Goal: Task Accomplishment & Management: Use online tool/utility

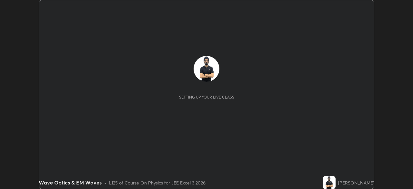
scroll to position [189, 412]
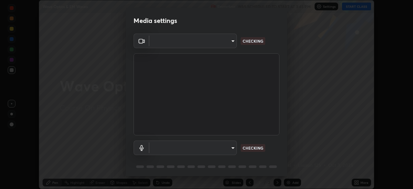
type input "b04d3f4aab0507a607fcb058103082b40897ea5b56942dd6fa8112f95d025699"
click at [182, 151] on body "Erase all Wave Optics & EM Waves Recording WAS SCHEDULED TO START AT 3:45 PM Se…" at bounding box center [206, 94] width 413 height 189
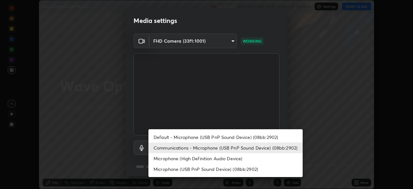
click at [180, 159] on li "Microphone (High Definition Audio Device)" at bounding box center [225, 158] width 154 height 11
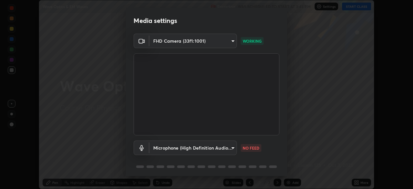
click at [182, 146] on body "Erase all Wave Optics & EM Waves Recording WAS SCHEDULED TO START AT 3:45 PM Se…" at bounding box center [206, 94] width 413 height 189
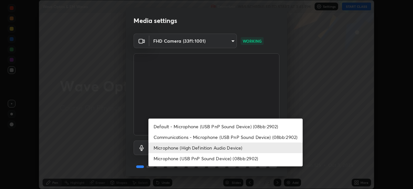
click at [184, 137] on li "Communications - Microphone (USB PnP Sound Device) (08bb:2902)" at bounding box center [225, 137] width 154 height 11
type input "communications"
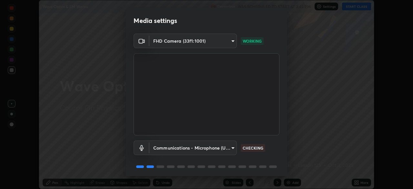
scroll to position [23, 0]
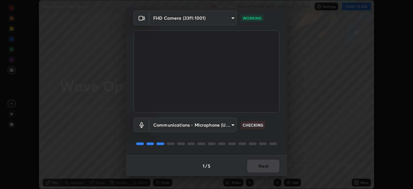
click at [266, 164] on div "1 / 5 Next" at bounding box center [206, 165] width 161 height 21
click at [267, 162] on div "1 / 5 Next" at bounding box center [206, 165] width 161 height 21
click at [270, 163] on div "1 / 5 Next" at bounding box center [206, 165] width 161 height 21
click at [270, 166] on div "1 / 5 Next" at bounding box center [206, 165] width 161 height 21
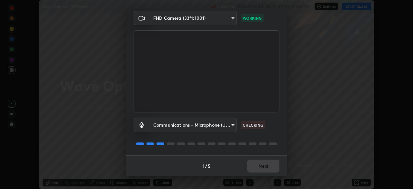
click at [269, 168] on button "Next" at bounding box center [263, 165] width 32 height 13
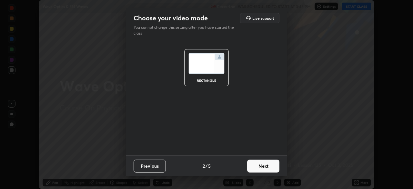
scroll to position [0, 0]
click at [268, 168] on button "Next" at bounding box center [263, 165] width 32 height 13
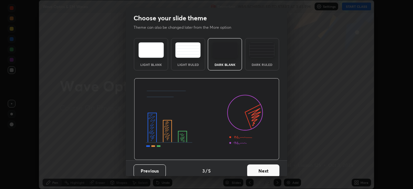
click at [268, 168] on button "Next" at bounding box center [263, 170] width 32 height 13
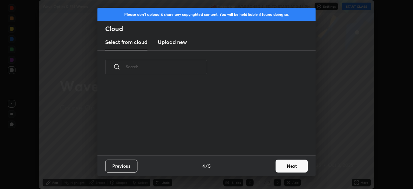
click at [269, 169] on div "Previous 4 / 5 Next" at bounding box center [206, 165] width 218 height 21
click at [276, 165] on button "Next" at bounding box center [291, 165] width 32 height 13
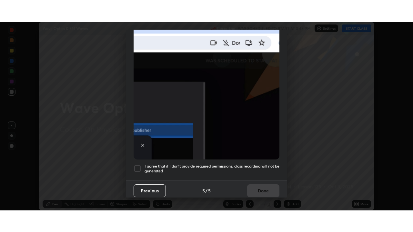
scroll to position [154, 0]
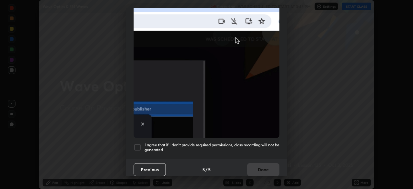
click at [261, 148] on h5 "I agree that if I don't provide required permissions, class recording will not …" at bounding box center [211, 147] width 135 height 10
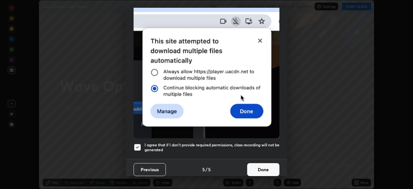
click at [267, 168] on button "Done" at bounding box center [263, 169] width 32 height 13
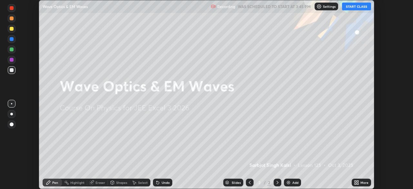
click at [365, 182] on div "More" at bounding box center [364, 182] width 8 height 3
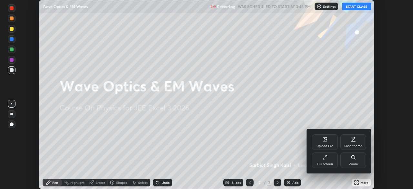
click at [329, 160] on div "Full screen" at bounding box center [325, 159] width 26 height 15
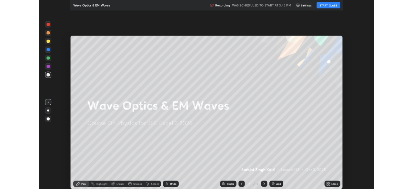
scroll to position [232, 413]
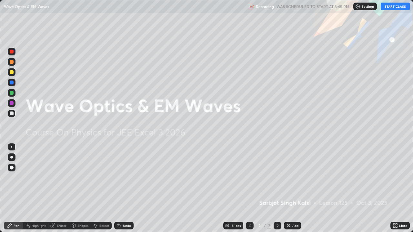
click at [394, 5] on button "START CLASS" at bounding box center [394, 7] width 29 height 8
click at [292, 188] on div "Add" at bounding box center [292, 226] width 17 height 8
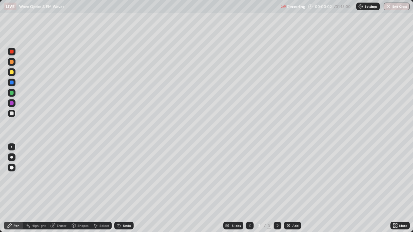
click at [14, 115] on div at bounding box center [12, 114] width 8 height 8
click at [124, 188] on div "Undo" at bounding box center [127, 225] width 8 height 3
click at [11, 72] on div at bounding box center [12, 72] width 4 height 4
click at [14, 115] on div at bounding box center [12, 114] width 8 height 8
click at [11, 94] on div at bounding box center [12, 93] width 4 height 4
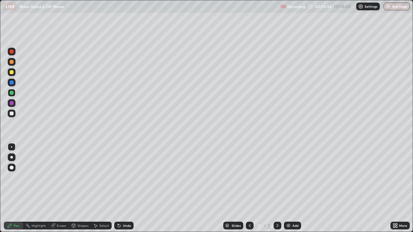
click at [13, 114] on div at bounding box center [12, 114] width 4 height 4
click at [12, 158] on div at bounding box center [11, 157] width 3 height 3
click at [120, 188] on icon at bounding box center [118, 225] width 5 height 5
click at [12, 73] on div at bounding box center [12, 72] width 4 height 4
click at [11, 150] on div at bounding box center [12, 147] width 8 height 8
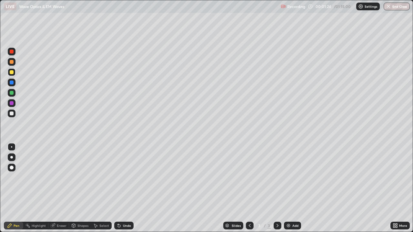
click at [130, 188] on div "Undo" at bounding box center [123, 226] width 19 height 8
click at [12, 93] on div at bounding box center [12, 93] width 4 height 4
click at [126, 188] on div "Undo" at bounding box center [127, 225] width 8 height 3
click at [124, 188] on div "Undo" at bounding box center [127, 225] width 8 height 3
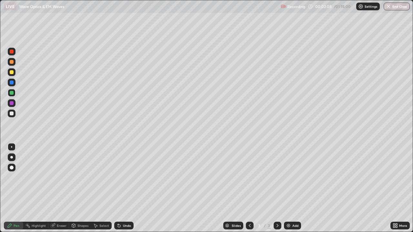
click at [123, 188] on div "Undo" at bounding box center [127, 225] width 8 height 3
click at [125, 188] on div "Undo" at bounding box center [127, 225] width 8 height 3
click at [12, 104] on div at bounding box center [12, 103] width 4 height 4
click at [12, 113] on div at bounding box center [12, 114] width 4 height 4
click at [13, 63] on div at bounding box center [12, 62] width 4 height 4
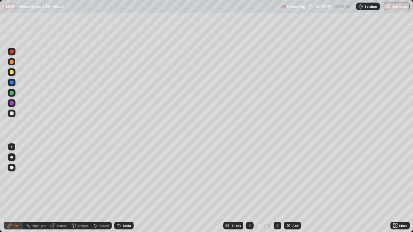
click at [118, 188] on icon at bounding box center [119, 226] width 3 height 3
click at [118, 188] on icon at bounding box center [118, 224] width 1 height 1
click at [121, 188] on icon at bounding box center [118, 225] width 5 height 5
click at [289, 188] on div "Add" at bounding box center [292, 226] width 17 height 8
click at [12, 114] on div at bounding box center [12, 114] width 4 height 4
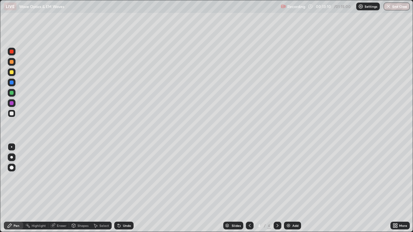
click at [60, 188] on div "Eraser" at bounding box center [62, 225] width 10 height 3
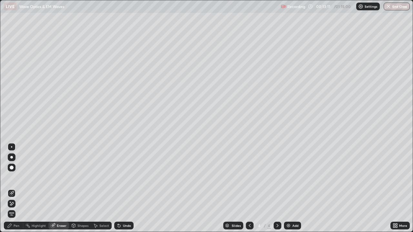
click at [14, 188] on icon at bounding box center [11, 203] width 5 height 5
click at [12, 188] on div "Pen" at bounding box center [13, 226] width 19 height 8
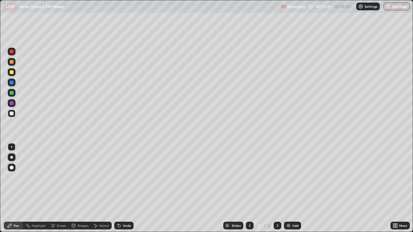
click at [12, 92] on div at bounding box center [12, 93] width 4 height 4
click at [55, 188] on div "Eraser" at bounding box center [58, 226] width 21 height 8
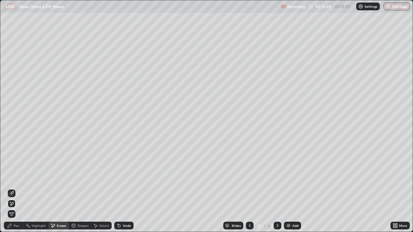
click at [12, 188] on icon at bounding box center [9, 225] width 5 height 5
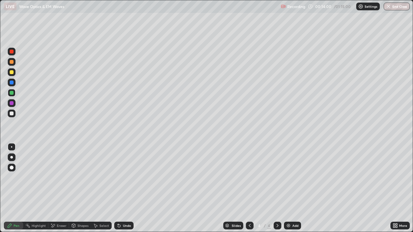
click at [10, 112] on div at bounding box center [12, 114] width 4 height 4
click at [126, 188] on div "Undo" at bounding box center [123, 226] width 19 height 8
click at [13, 93] on div at bounding box center [12, 93] width 4 height 4
click at [12, 72] on div at bounding box center [12, 72] width 4 height 4
click at [249, 188] on icon at bounding box center [250, 225] width 2 height 3
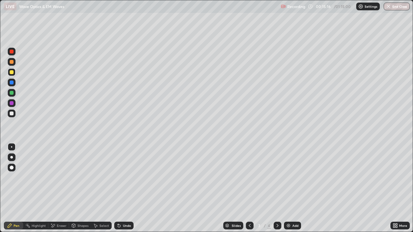
click at [277, 188] on icon at bounding box center [277, 225] width 5 height 5
click at [131, 188] on div "Undo" at bounding box center [123, 226] width 19 height 8
click at [54, 188] on div "Eraser" at bounding box center [58, 226] width 21 height 8
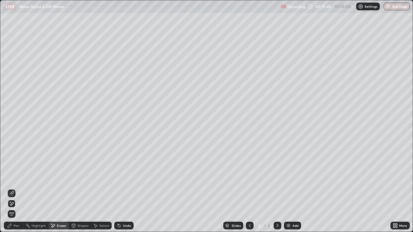
click at [14, 188] on div "Pen" at bounding box center [17, 225] width 6 height 3
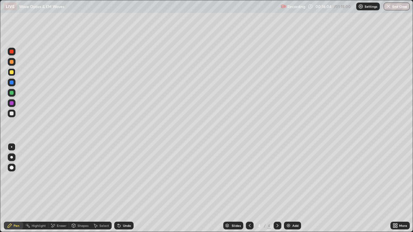
click at [118, 188] on icon at bounding box center [119, 226] width 3 height 3
click at [122, 188] on div "Undo" at bounding box center [123, 226] width 19 height 8
click at [293, 188] on div "Add" at bounding box center [295, 225] width 6 height 3
click at [15, 72] on div at bounding box center [12, 72] width 8 height 8
click at [13, 113] on div at bounding box center [12, 114] width 4 height 4
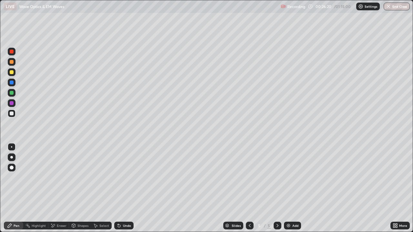
click at [408, 188] on div "More" at bounding box center [399, 226] width 19 height 8
click at [14, 94] on div at bounding box center [12, 93] width 8 height 8
click at [122, 188] on div "Undo" at bounding box center [123, 226] width 19 height 8
click at [12, 72] on div at bounding box center [12, 72] width 4 height 4
click at [125, 188] on div "Undo" at bounding box center [127, 225] width 8 height 3
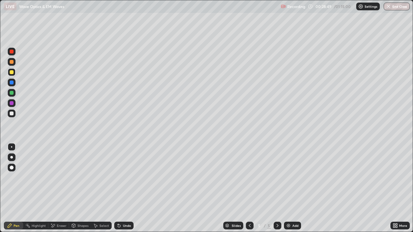
click at [12, 93] on div at bounding box center [12, 93] width 4 height 4
click at [291, 188] on div "Add" at bounding box center [292, 226] width 17 height 8
click at [61, 188] on div "Eraser" at bounding box center [62, 225] width 10 height 3
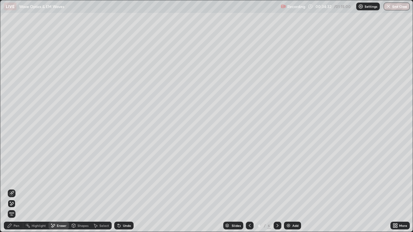
click at [16, 188] on div "Pen" at bounding box center [17, 225] width 6 height 3
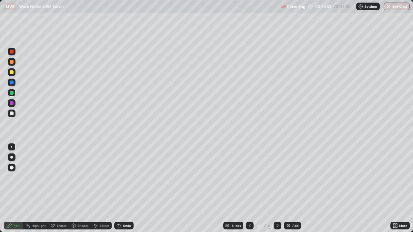
click at [12, 113] on div at bounding box center [12, 114] width 4 height 4
click at [15, 71] on div at bounding box center [12, 72] width 8 height 8
click at [132, 188] on div "Undo" at bounding box center [123, 226] width 19 height 8
click at [129, 188] on div "Undo" at bounding box center [127, 225] width 8 height 3
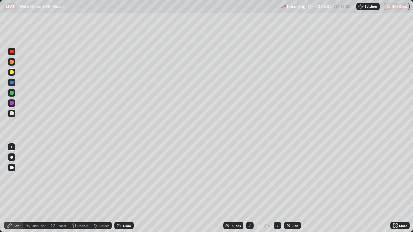
click at [125, 188] on div "Undo" at bounding box center [127, 225] width 8 height 3
click at [14, 62] on div at bounding box center [12, 62] width 8 height 8
click at [12, 103] on div at bounding box center [12, 103] width 4 height 4
click at [296, 188] on div "Add" at bounding box center [295, 225] width 6 height 3
click at [14, 113] on div at bounding box center [12, 114] width 8 height 8
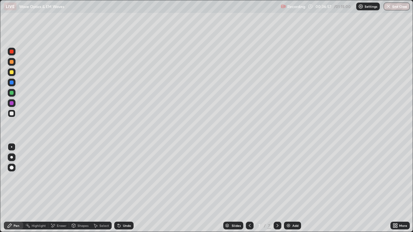
click at [125, 188] on div "Undo" at bounding box center [123, 225] width 22 height 13
click at [127, 188] on div "Undo" at bounding box center [123, 225] width 22 height 13
click at [12, 71] on div at bounding box center [12, 72] width 4 height 4
click at [11, 117] on div at bounding box center [12, 114] width 8 height 8
click at [126, 188] on div "Undo" at bounding box center [127, 225] width 8 height 3
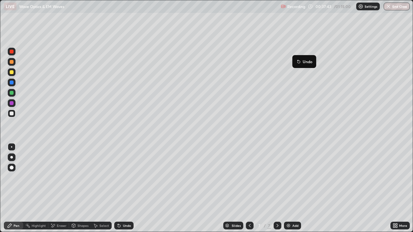
click at [307, 58] on button "Undo" at bounding box center [304, 62] width 19 height 8
click at [12, 113] on div at bounding box center [12, 114] width 4 height 4
click at [249, 188] on icon at bounding box center [249, 225] width 5 height 5
click at [249, 188] on icon at bounding box center [250, 225] width 2 height 3
click at [276, 188] on div at bounding box center [277, 226] width 8 height 8
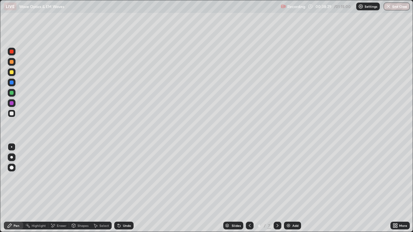
click at [274, 188] on div at bounding box center [277, 226] width 8 height 8
click at [9, 103] on div at bounding box center [12, 103] width 8 height 8
click at [402, 188] on div "More" at bounding box center [403, 225] width 8 height 3
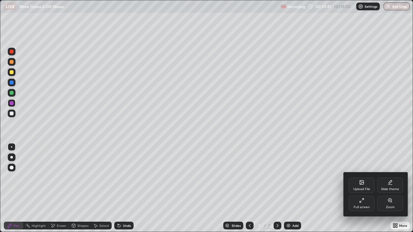
click at [368, 188] on div "Full screen" at bounding box center [362, 203] width 26 height 15
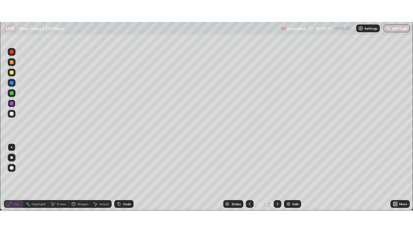
scroll to position [32052, 31828]
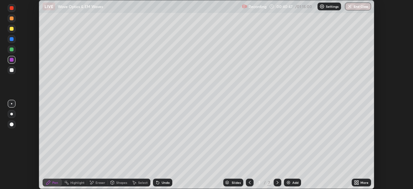
click at [364, 185] on div "More" at bounding box center [360, 182] width 19 height 8
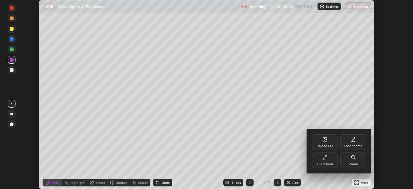
click at [331, 159] on div "Full screen" at bounding box center [325, 159] width 26 height 15
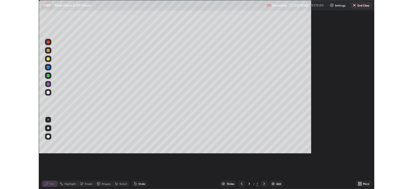
scroll to position [232, 413]
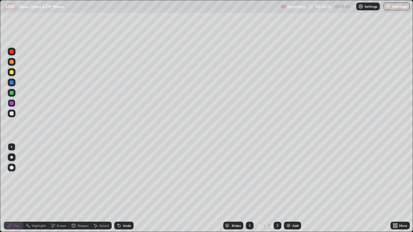
click at [293, 188] on div "Add" at bounding box center [295, 225] width 6 height 3
click at [12, 71] on div at bounding box center [12, 72] width 4 height 4
click at [12, 157] on div at bounding box center [11, 157] width 3 height 3
click at [11, 114] on div at bounding box center [12, 114] width 4 height 4
click at [11, 147] on div at bounding box center [11, 146] width 1 height 1
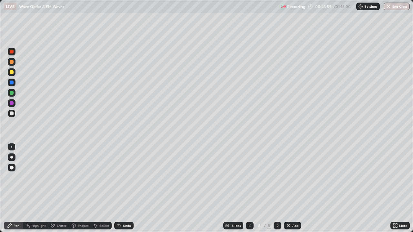
click at [11, 93] on div at bounding box center [12, 93] width 4 height 4
click at [120, 188] on icon at bounding box center [118, 225] width 5 height 5
click at [59, 188] on div "Eraser" at bounding box center [62, 225] width 10 height 3
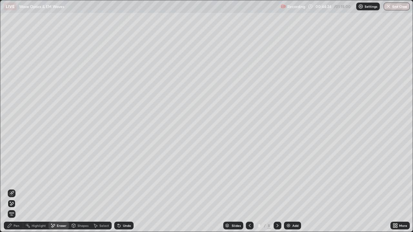
click at [124, 188] on div "Undo" at bounding box center [127, 225] width 8 height 3
click at [126, 188] on div "Undo" at bounding box center [127, 225] width 8 height 3
click at [11, 188] on icon at bounding box center [9, 225] width 5 height 5
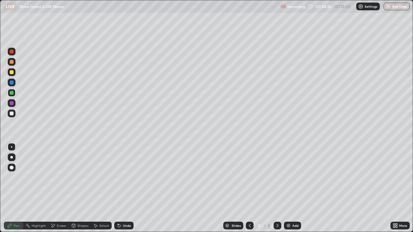
click at [10, 69] on div at bounding box center [12, 72] width 8 height 8
click at [10, 91] on div at bounding box center [12, 93] width 4 height 4
click at [120, 188] on div "Undo" at bounding box center [123, 226] width 19 height 8
click at [120, 188] on icon at bounding box center [118, 225] width 5 height 5
click at [118, 188] on icon at bounding box center [119, 226] width 3 height 3
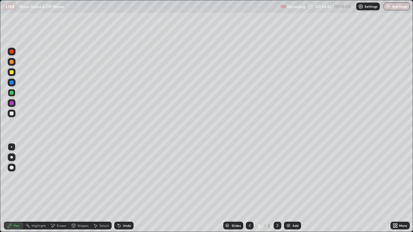
click at [60, 188] on div "Eraser" at bounding box center [62, 225] width 10 height 3
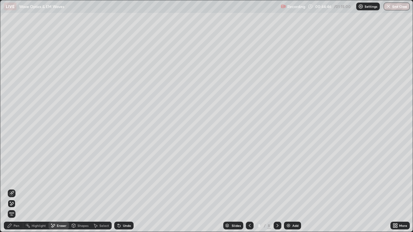
click at [118, 188] on icon at bounding box center [119, 226] width 3 height 3
click at [10, 188] on icon at bounding box center [9, 225] width 5 height 5
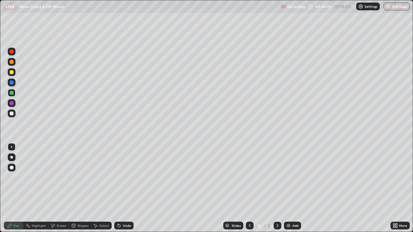
click at [125, 188] on div "Undo" at bounding box center [127, 225] width 8 height 3
click at [11, 72] on div at bounding box center [12, 72] width 4 height 4
click at [131, 188] on div "Undo" at bounding box center [123, 226] width 19 height 8
click at [12, 113] on div at bounding box center [12, 114] width 4 height 4
click at [59, 188] on div "Eraser" at bounding box center [62, 225] width 10 height 3
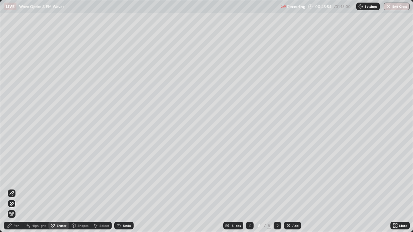
click at [12, 188] on div "Pen" at bounding box center [13, 226] width 19 height 8
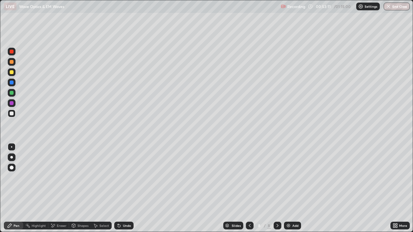
click at [294, 188] on div "Add" at bounding box center [295, 225] width 6 height 3
click at [12, 72] on div at bounding box center [12, 72] width 4 height 4
click at [12, 157] on div at bounding box center [11, 157] width 3 height 3
click at [125, 188] on div "Undo" at bounding box center [123, 226] width 19 height 8
click at [132, 188] on div "Undo" at bounding box center [123, 226] width 19 height 8
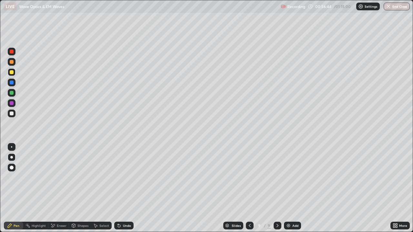
click at [13, 114] on div at bounding box center [12, 114] width 4 height 4
click at [57, 188] on div "Eraser" at bounding box center [62, 225] width 10 height 3
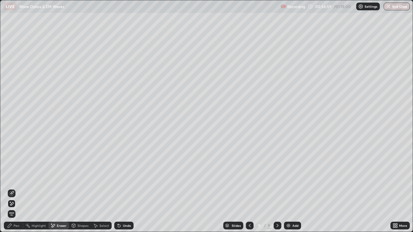
click at [12, 188] on icon at bounding box center [11, 193] width 5 height 5
click at [12, 188] on div "Pen" at bounding box center [13, 226] width 19 height 8
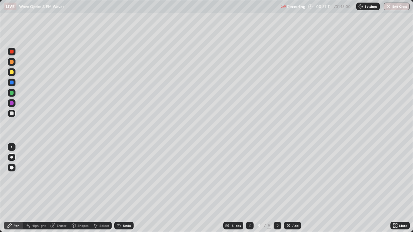
click at [52, 188] on icon at bounding box center [53, 226] width 4 height 4
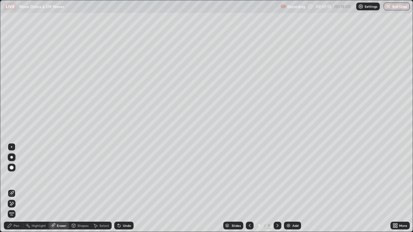
click at [12, 188] on div "Pen" at bounding box center [13, 226] width 19 height 8
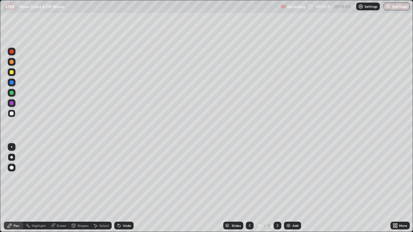
click at [15, 92] on div at bounding box center [12, 93] width 8 height 8
click at [11, 114] on div at bounding box center [12, 114] width 4 height 4
click at [12, 81] on div at bounding box center [12, 83] width 4 height 4
click at [122, 188] on div "Undo" at bounding box center [123, 226] width 19 height 8
click at [123, 188] on div "Undo" at bounding box center [127, 225] width 8 height 3
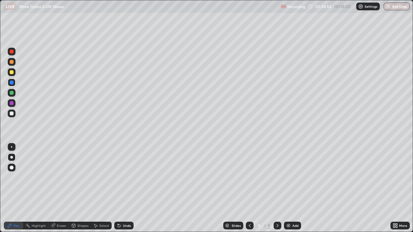
click at [124, 188] on div "Undo" at bounding box center [127, 225] width 8 height 3
click at [124, 188] on div "Undo" at bounding box center [123, 226] width 19 height 8
click at [10, 73] on div at bounding box center [12, 72] width 4 height 4
click at [59, 188] on div "Eraser" at bounding box center [62, 225] width 10 height 3
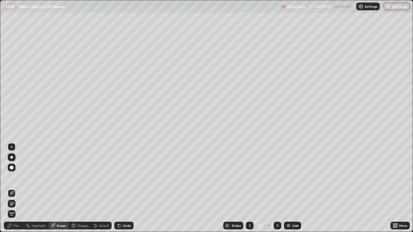
click at [14, 188] on icon at bounding box center [12, 203] width 4 height 3
click at [15, 188] on div "Pen" at bounding box center [17, 225] width 6 height 3
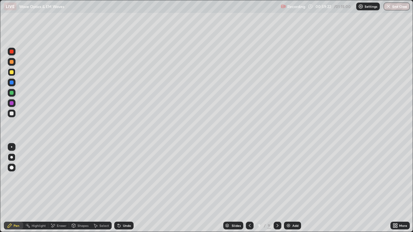
click at [11, 113] on div at bounding box center [12, 114] width 4 height 4
click at [14, 114] on div at bounding box center [12, 114] width 8 height 8
click at [126, 188] on div "Undo" at bounding box center [127, 225] width 8 height 3
click at [12, 146] on div at bounding box center [11, 146] width 1 height 1
click at [290, 188] on div "Add" at bounding box center [292, 226] width 17 height 8
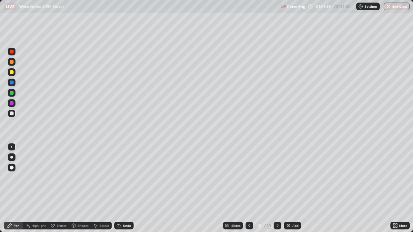
click at [11, 73] on div at bounding box center [12, 72] width 4 height 4
click at [12, 114] on div at bounding box center [12, 114] width 4 height 4
click at [12, 71] on div at bounding box center [12, 72] width 4 height 4
click at [12, 83] on div at bounding box center [12, 83] width 4 height 4
click at [12, 113] on div at bounding box center [12, 114] width 4 height 4
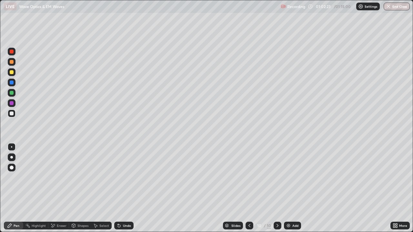
click at [13, 72] on div at bounding box center [12, 72] width 4 height 4
click at [12, 84] on div at bounding box center [12, 83] width 4 height 4
click at [11, 114] on div at bounding box center [12, 114] width 4 height 4
click at [10, 73] on div at bounding box center [12, 72] width 4 height 4
click at [12, 113] on div at bounding box center [12, 114] width 4 height 4
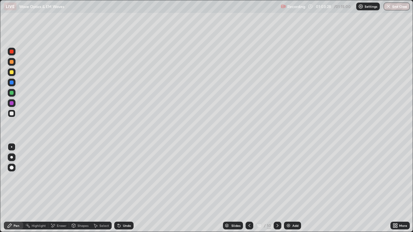
click at [11, 70] on div at bounding box center [12, 72] width 4 height 4
click at [11, 113] on div at bounding box center [12, 114] width 4 height 4
click at [12, 73] on div at bounding box center [12, 72] width 4 height 4
click at [118, 188] on icon at bounding box center [119, 226] width 3 height 3
click at [12, 116] on div at bounding box center [12, 114] width 8 height 8
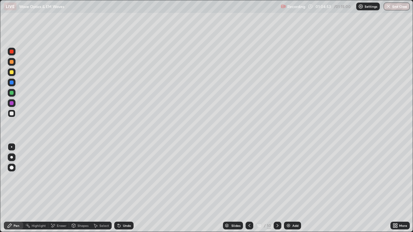
click at [15, 73] on div at bounding box center [12, 72] width 8 height 8
click at [11, 115] on div at bounding box center [12, 114] width 4 height 4
click at [15, 71] on div at bounding box center [12, 72] width 8 height 8
click at [8, 80] on div at bounding box center [12, 83] width 8 height 8
click at [12, 72] on div at bounding box center [12, 72] width 4 height 4
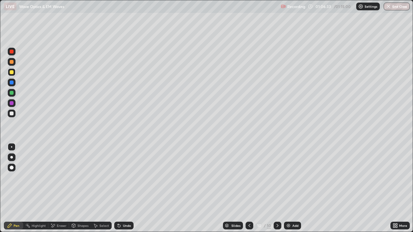
click at [8, 82] on div at bounding box center [12, 83] width 8 height 8
click at [12, 51] on div at bounding box center [12, 52] width 4 height 4
click at [388, 3] on button "End Class" at bounding box center [396, 7] width 26 height 8
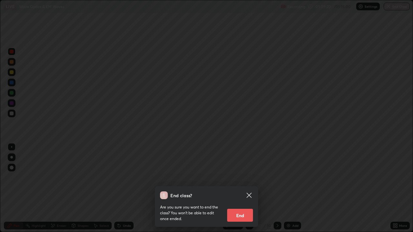
click at [250, 188] on button "End" at bounding box center [240, 215] width 26 height 13
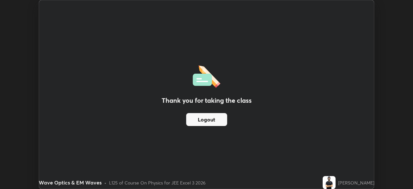
scroll to position [32052, 31828]
